Goal: Information Seeking & Learning: Compare options

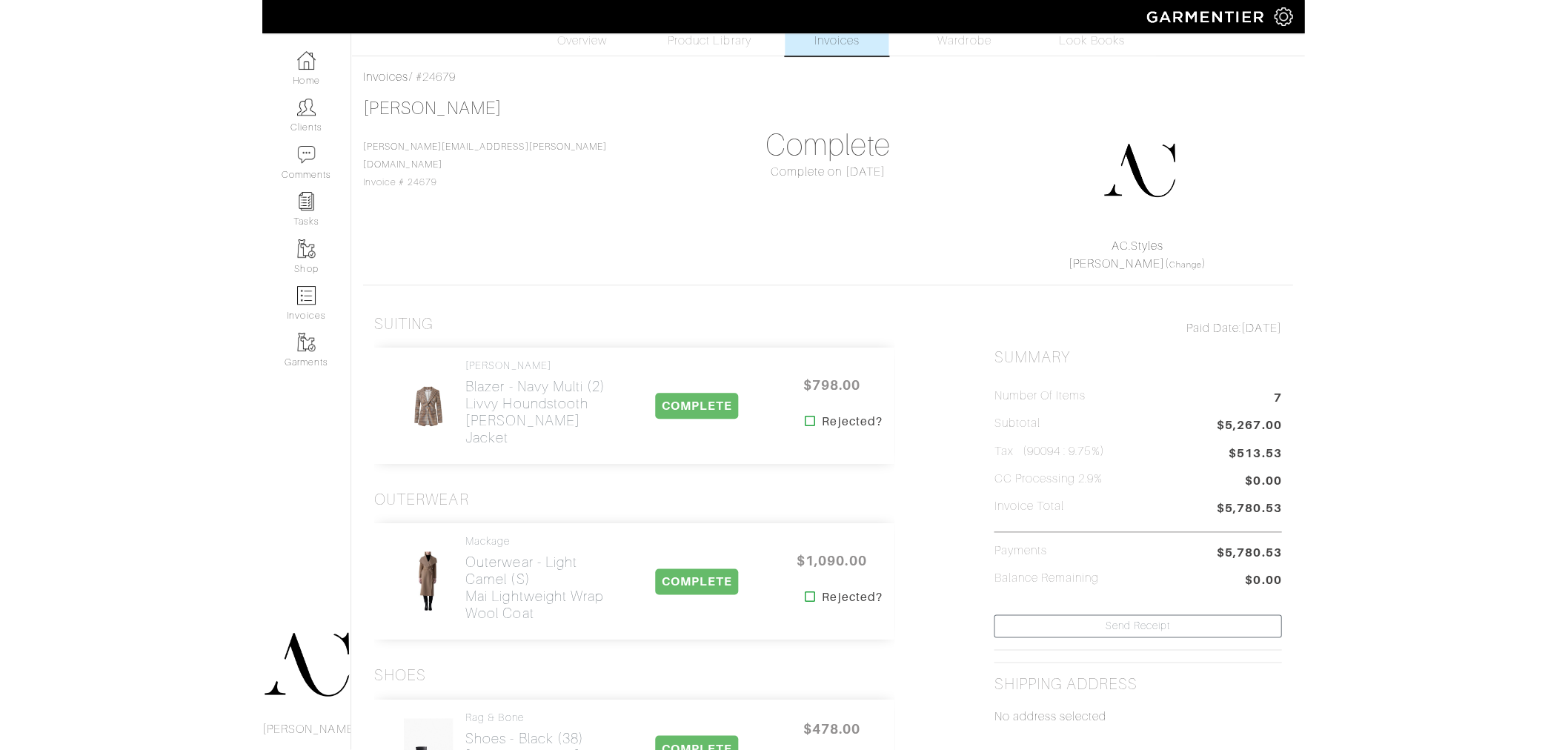
scroll to position [82, 0]
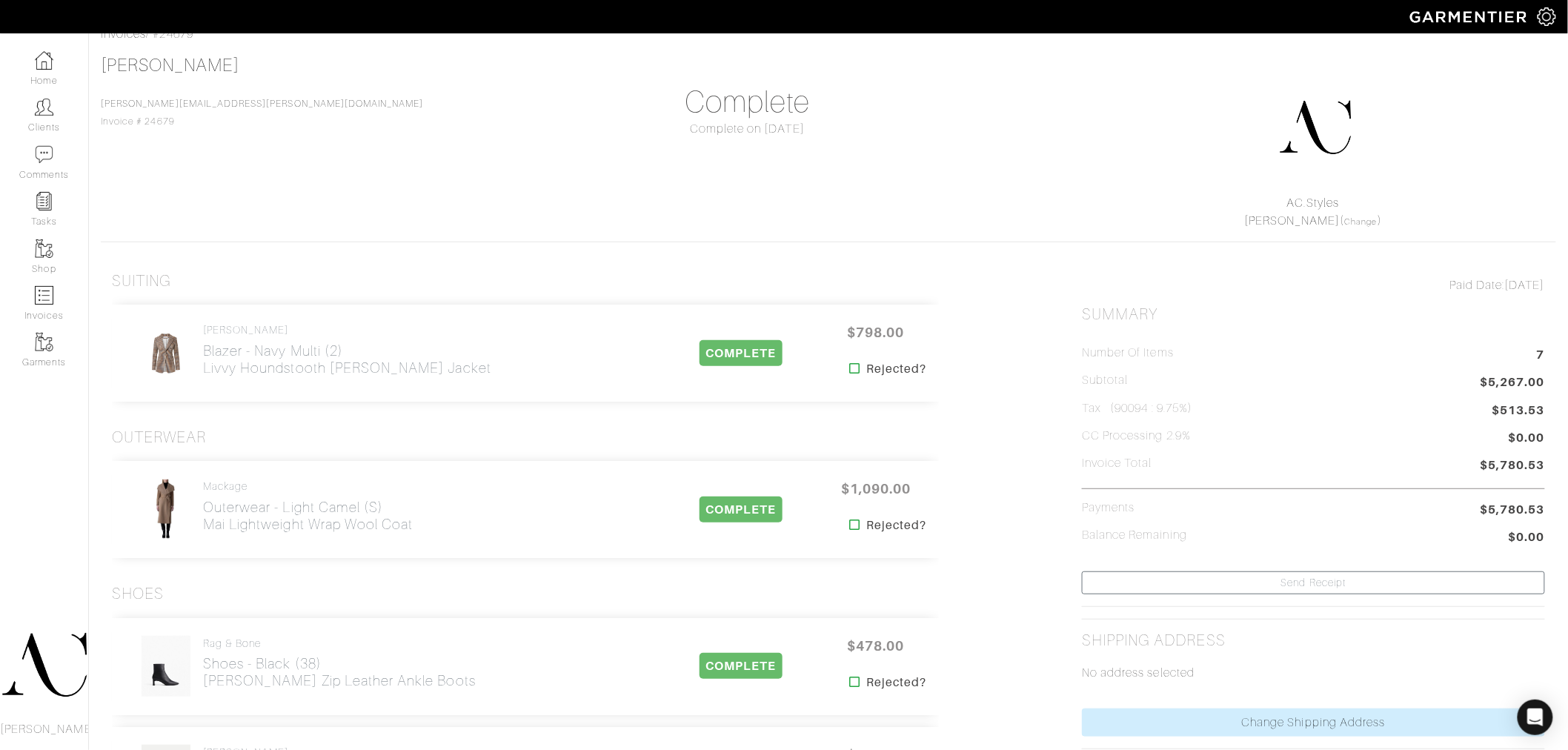
drag, startPoint x: 449, startPoint y: 377, endPoint x: 201, endPoint y: 383, distance: 248.1
click at [201, 383] on div "[PERSON_NAME] Blazer - Navy Multi (2) Livvy Houndstooth [PERSON_NAME] Jacket" at bounding box center [396, 354] width 545 height 63
copy h2 "Livvy Houndstooth [PERSON_NAME] Jacket"
drag, startPoint x: 439, startPoint y: 541, endPoint x: 207, endPoint y: 532, distance: 232.2
click at [207, 532] on div "Mackage Outerwear - Light Camel (S) Mai Lightweight Wrap Wool Coat COMPLETE $1,…" at bounding box center [525, 510] width 827 height 97
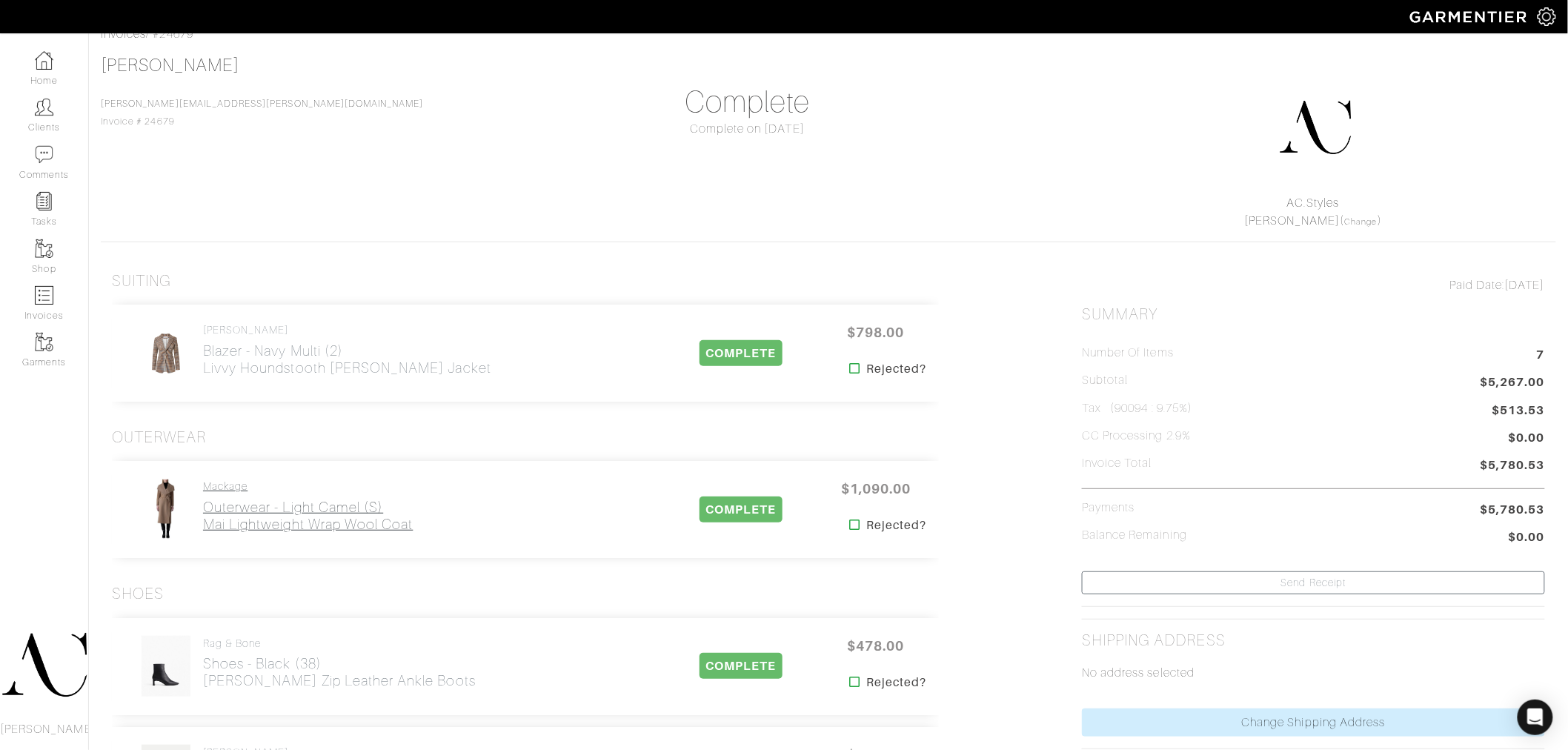
copy h2 "Mai Lightweight Wrap Wool Coat"
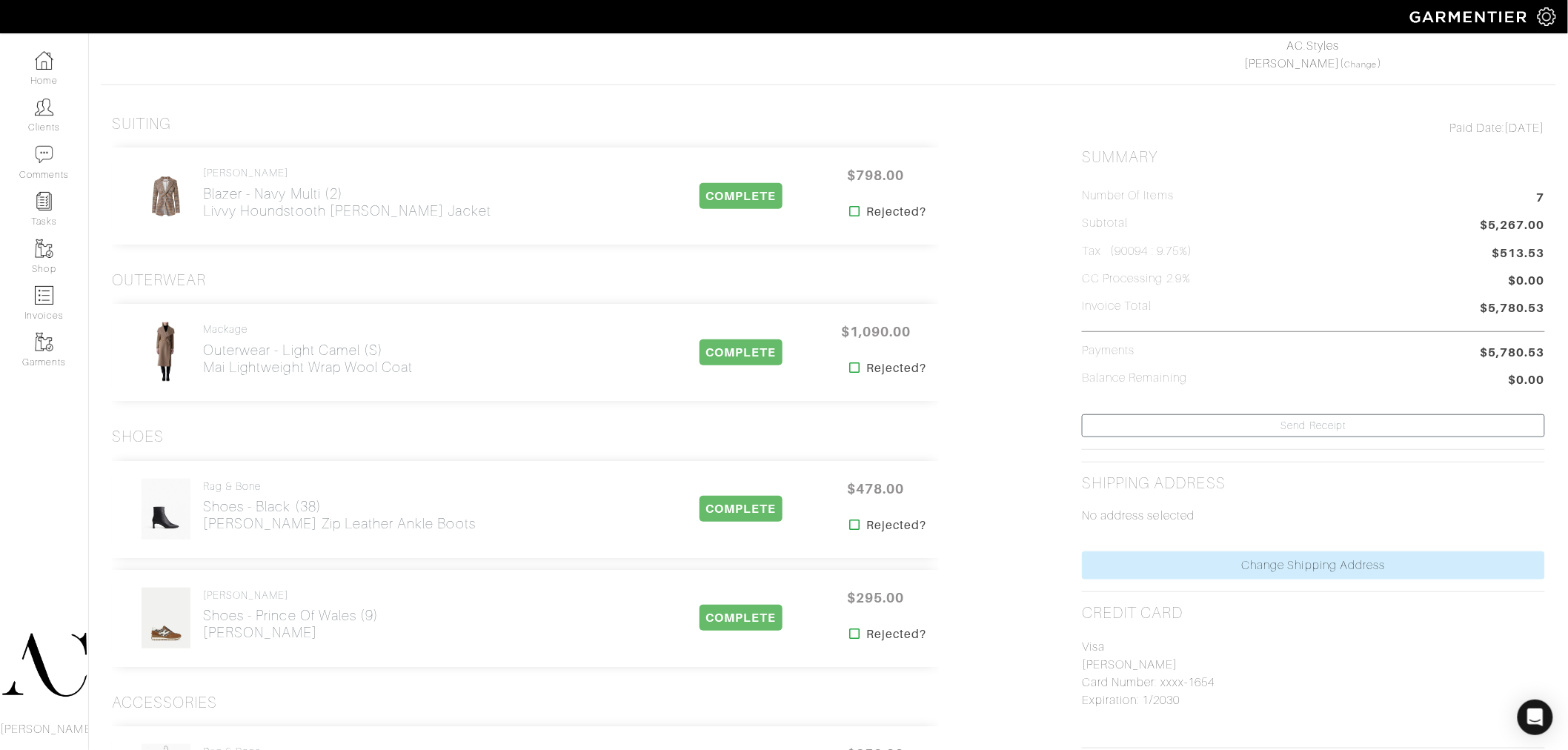
scroll to position [247, 0]
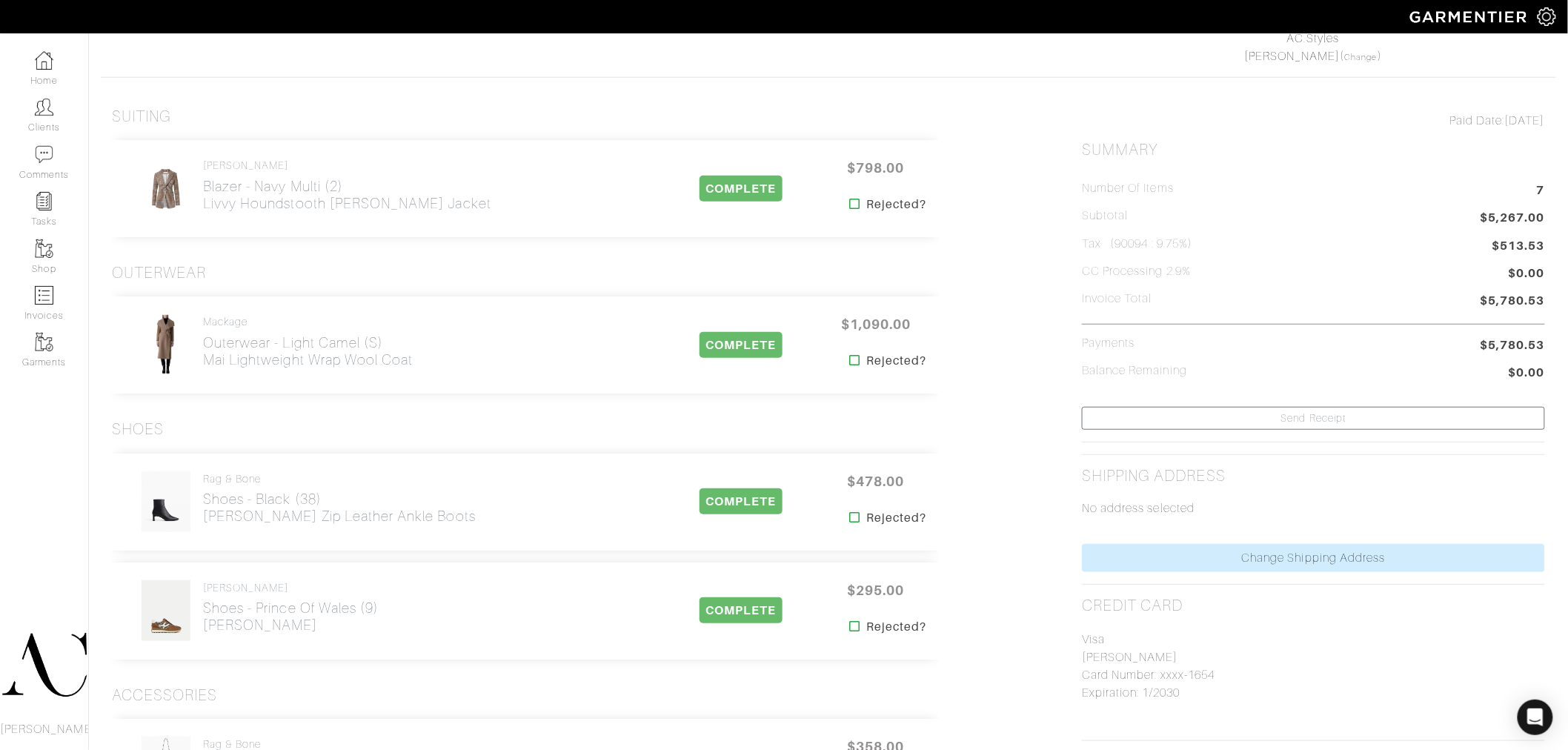
drag, startPoint x: 428, startPoint y: 522, endPoint x: 204, endPoint y: 526, distance: 224.0
click at [204, 526] on div "rag & bone Shoes - Black (38) [PERSON_NAME] Zip Leather Ankle Boots" at bounding box center [396, 502] width 545 height 63
copy h2 "[PERSON_NAME] Zip Leather Ankle Boots"
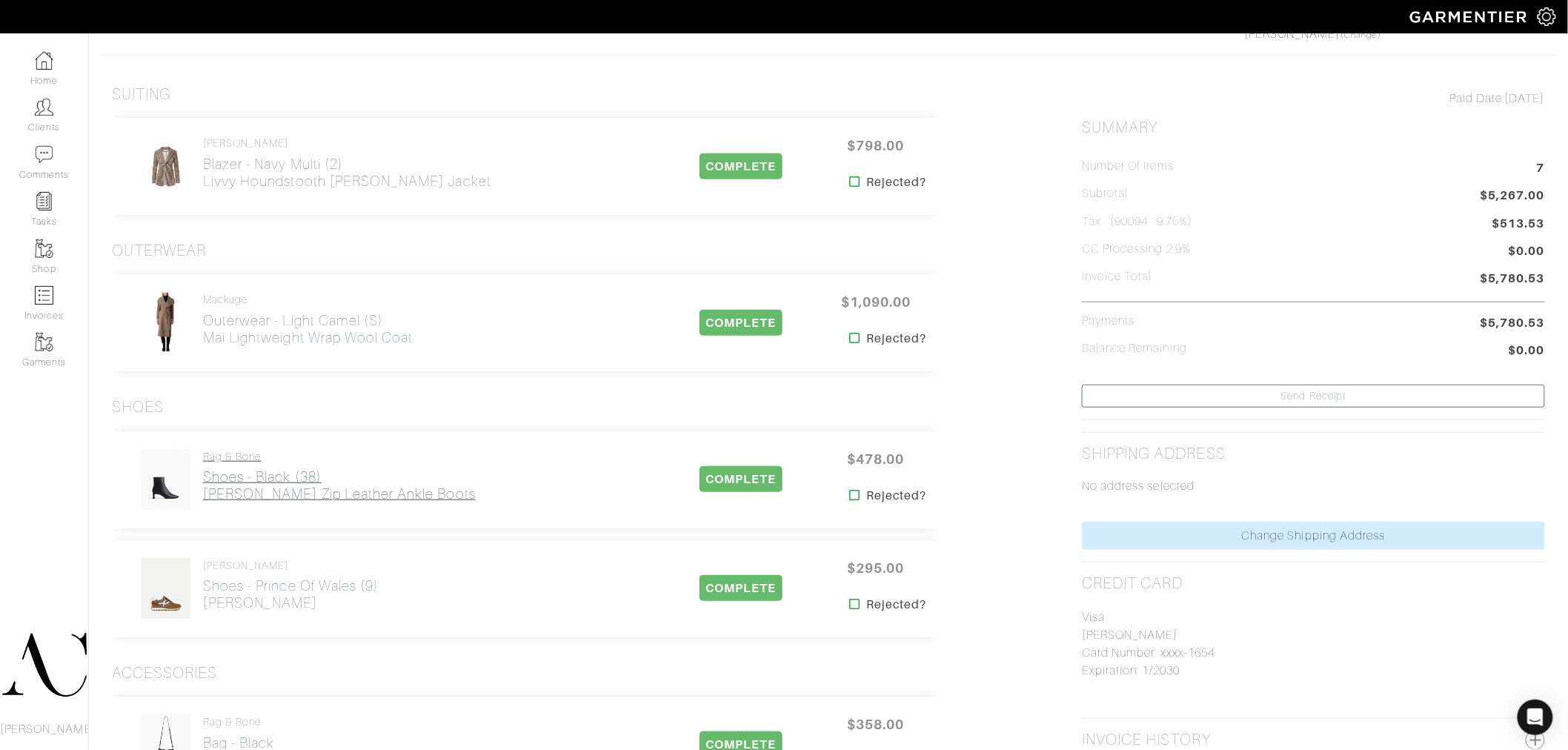
scroll to position [411, 0]
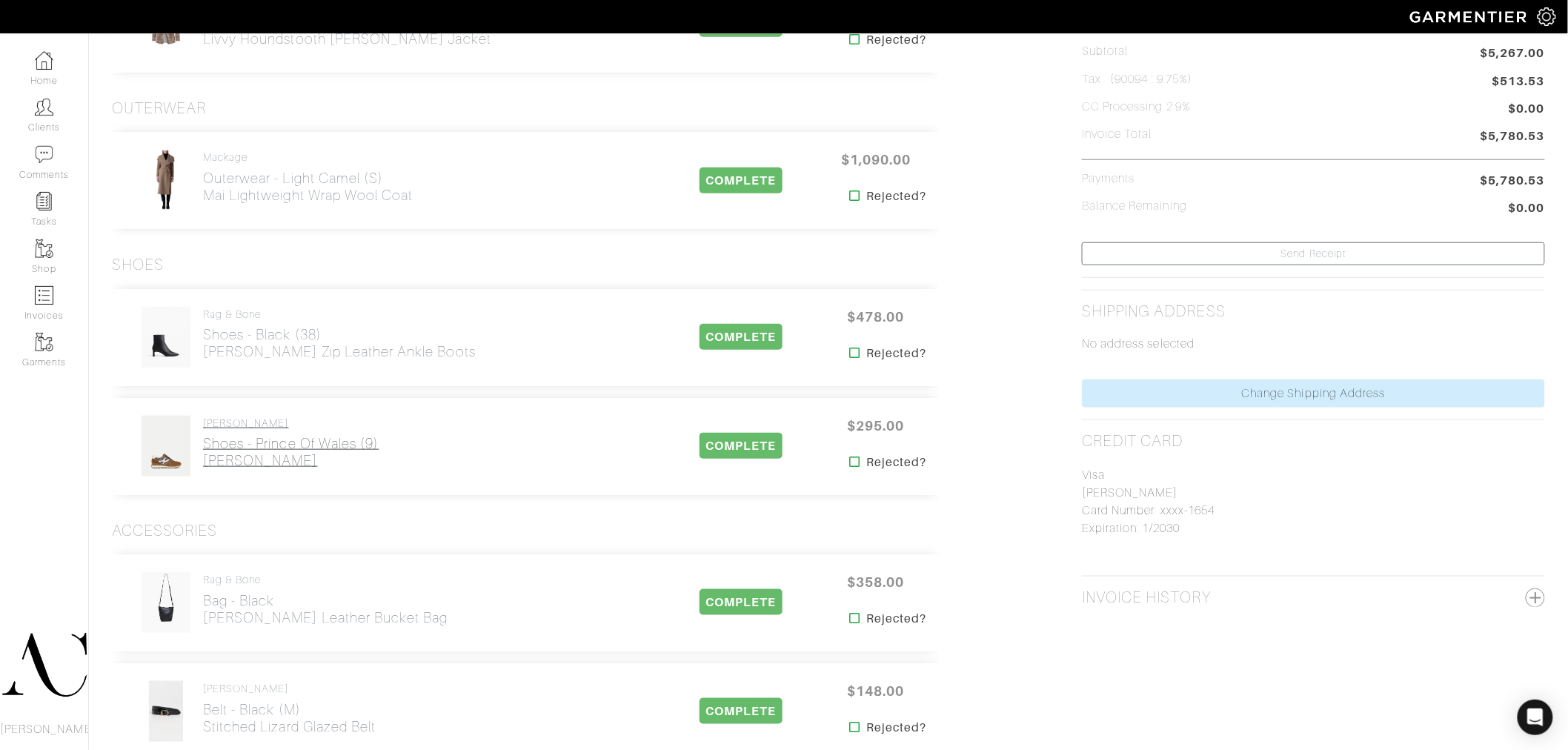
drag, startPoint x: 341, startPoint y: 478, endPoint x: 205, endPoint y: 467, distance: 136.4
click at [205, 467] on div "[PERSON_NAME] Shoes - Prince of Wales (9) [PERSON_NAME] COMPLETE $295.00 Reject…" at bounding box center [525, 446] width 827 height 97
copy h2 "[PERSON_NAME]"
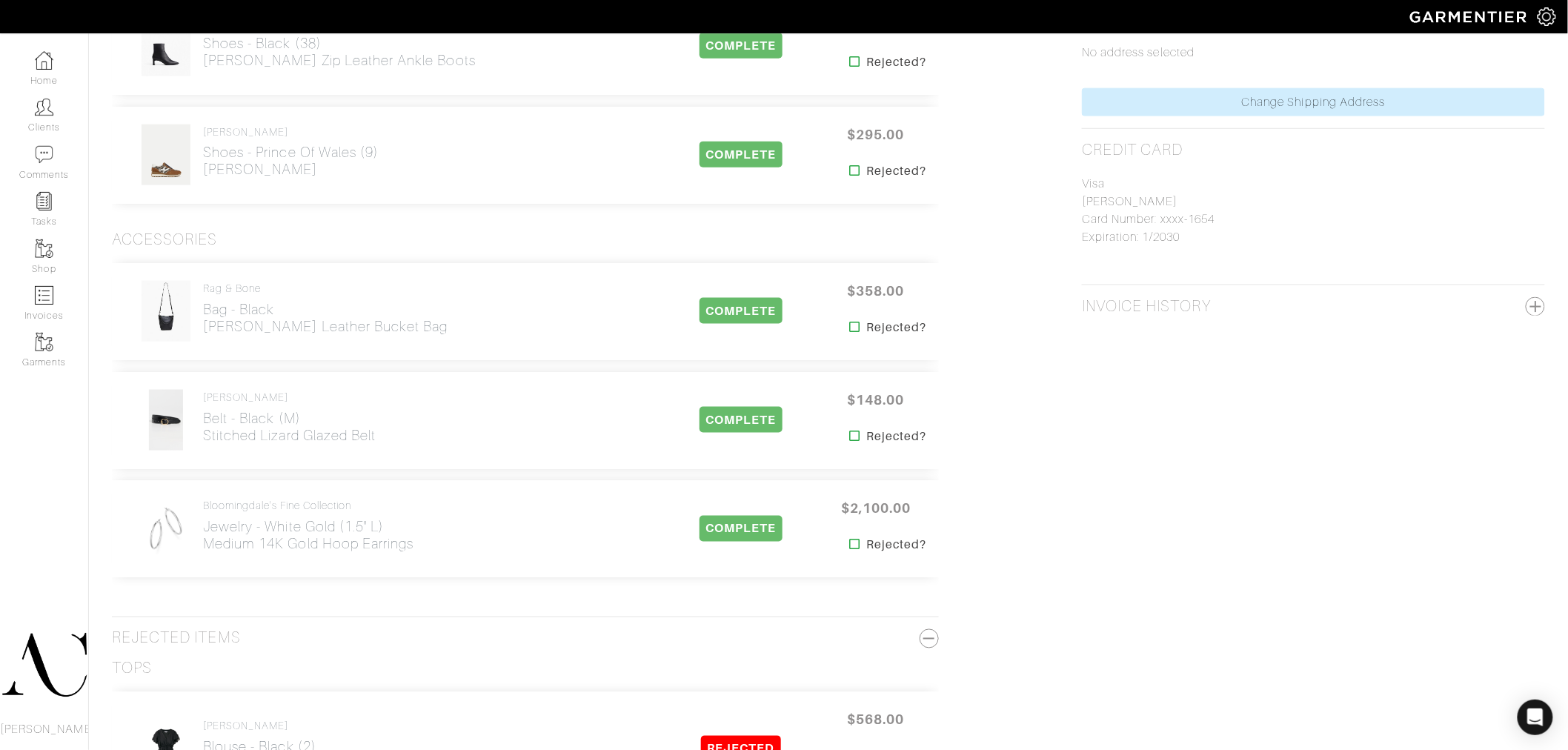
scroll to position [741, 0]
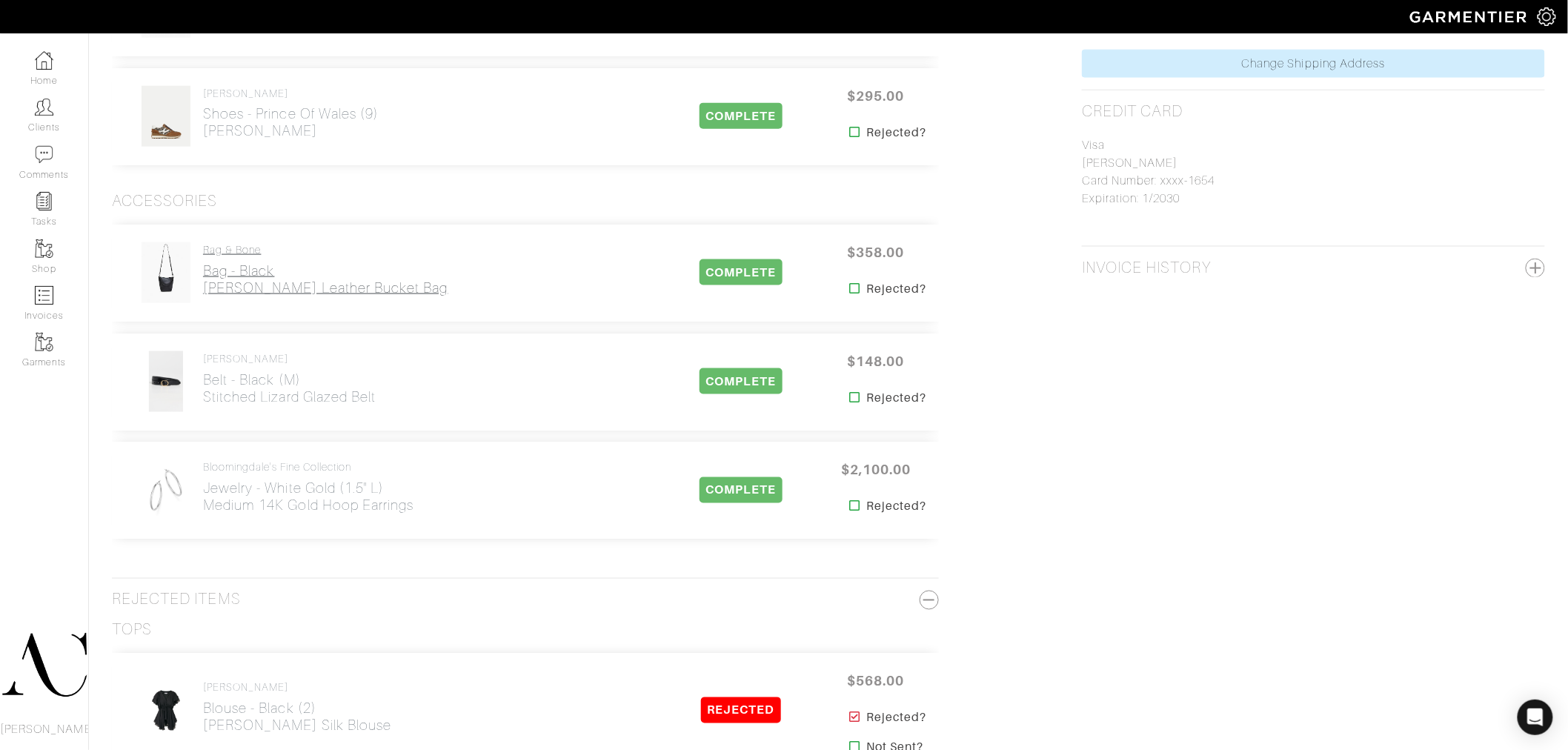
drag, startPoint x: 353, startPoint y: 297, endPoint x: 204, endPoint y: 290, distance: 149.2
click at [204, 290] on div "rag & bone Bag - Black [PERSON_NAME] Leather Bucket Bag" at bounding box center [396, 273] width 545 height 63
copy h2 "[PERSON_NAME] Leather Bucket Bag"
drag, startPoint x: 424, startPoint y: 402, endPoint x: 203, endPoint y: 409, distance: 221.1
click at [203, 409] on div "[PERSON_NAME] Belt - Black (M) Stitched Lizard Glazed Belt" at bounding box center [396, 382] width 545 height 63
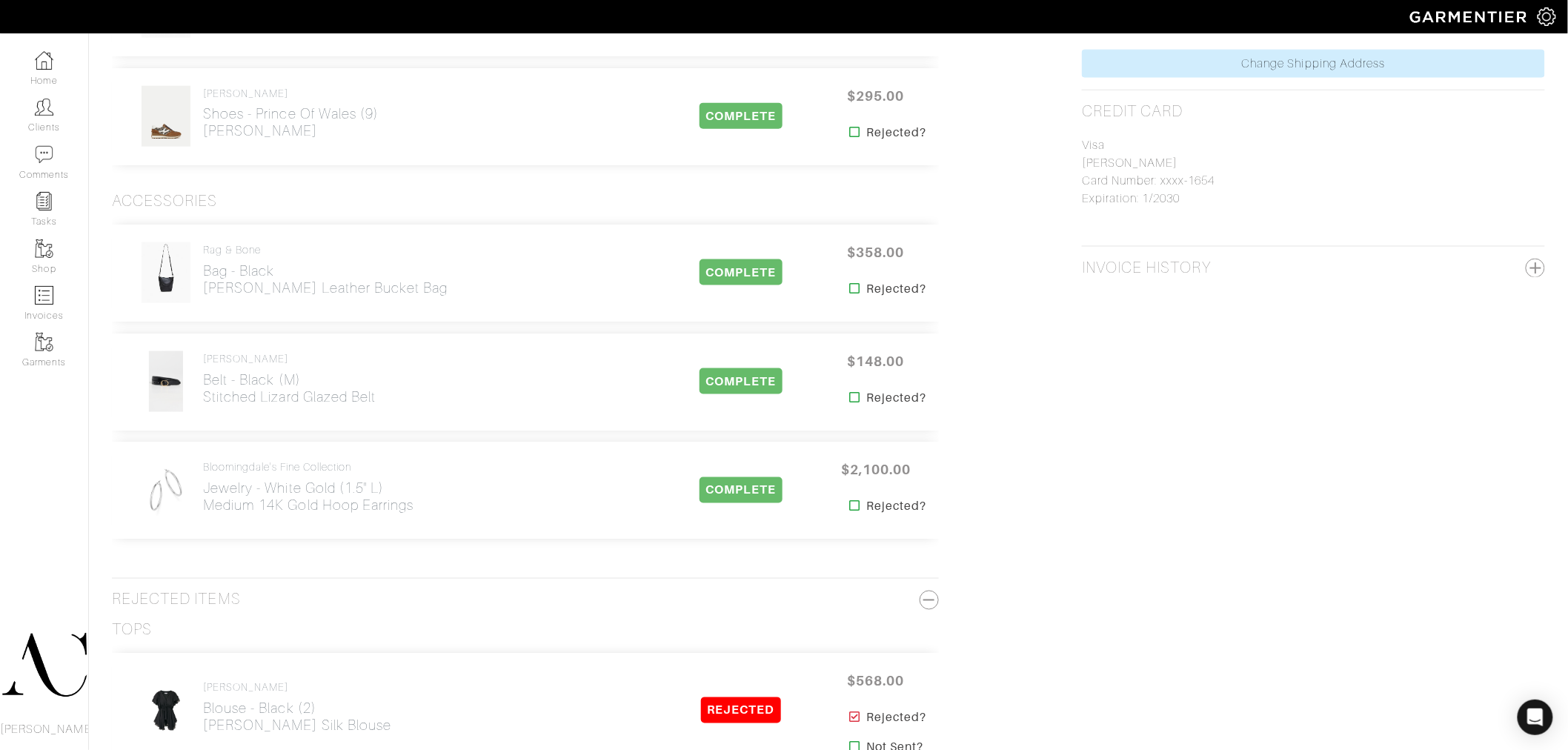
copy h2 "Stitched Lizard Glazed Belt"
drag, startPoint x: 449, startPoint y: 521, endPoint x: 204, endPoint y: 519, distance: 245.0
click at [204, 519] on div "Bloomingdale's Fine Collection Jewelry - White Gold (1.5'' L) Medium 14K Gold H…" at bounding box center [396, 491] width 545 height 63
copy h2 "Medium 14K Gold Hoop Earrings"
